Goal: Task Accomplishment & Management: Manage account settings

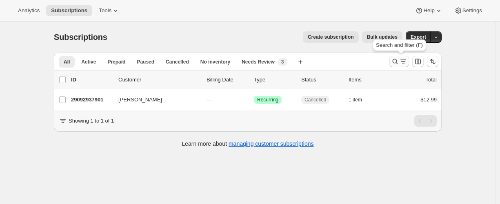
click at [395, 60] on icon "Search and filter results" at bounding box center [395, 62] width 8 height 8
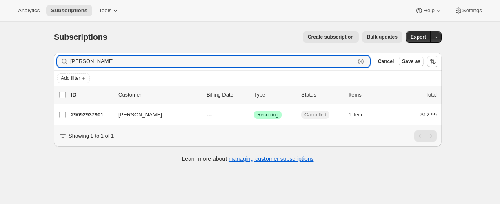
click at [361, 62] on icon "button" at bounding box center [361, 62] width 8 height 8
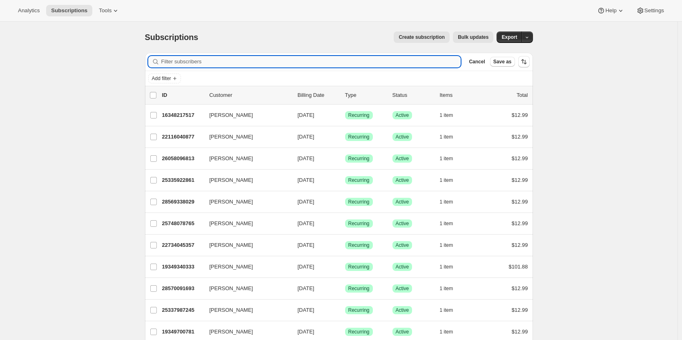
click at [400, 62] on input "Filter subscribers" at bounding box center [311, 61] width 300 height 11
paste input "[EMAIL_ADDRESS][DOMAIN_NAME]"
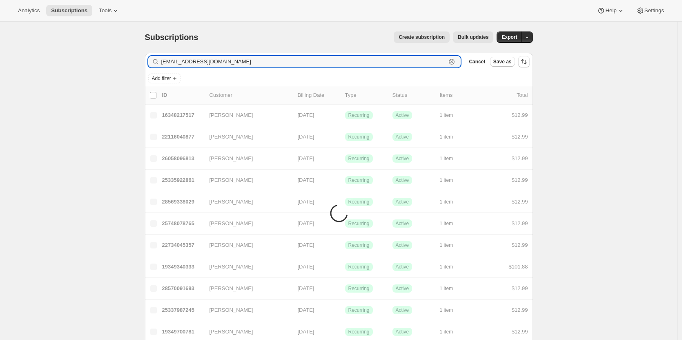
type input "[EMAIL_ADDRESS][DOMAIN_NAME]"
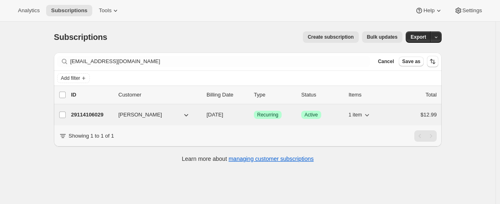
click at [92, 114] on p "29114106029" at bounding box center [91, 115] width 41 height 8
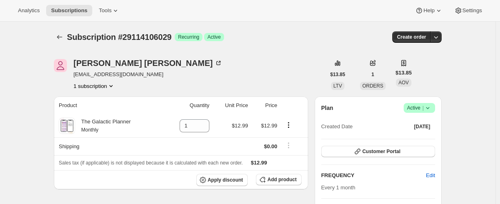
click at [67, 39] on div at bounding box center [60, 36] width 13 height 11
click at [65, 35] on button "Subscriptions" at bounding box center [59, 36] width 11 height 11
